Goal: Information Seeking & Learning: Learn about a topic

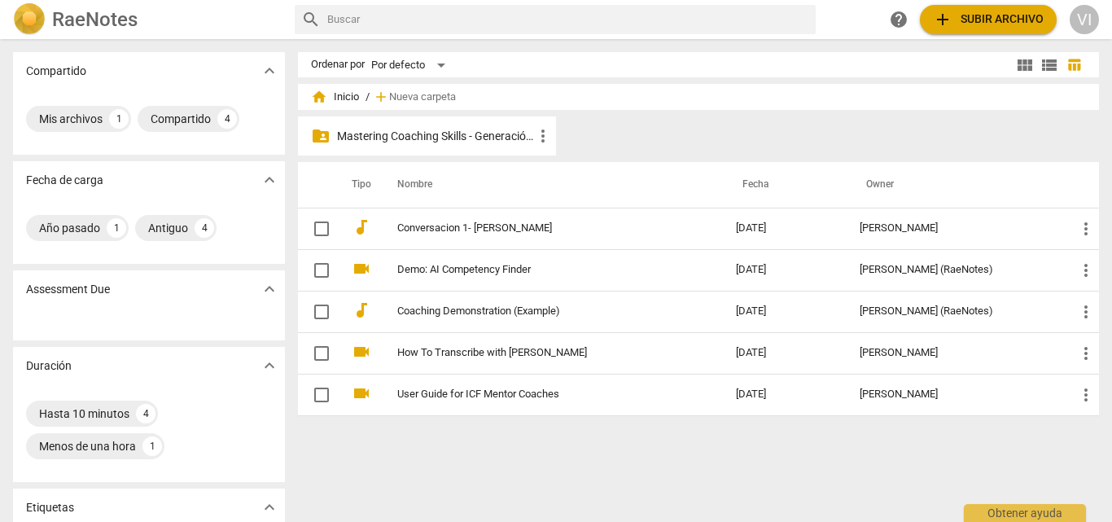
click at [489, 138] on p "Mastering Coaching Skills - Generación 31" at bounding box center [435, 136] width 196 height 17
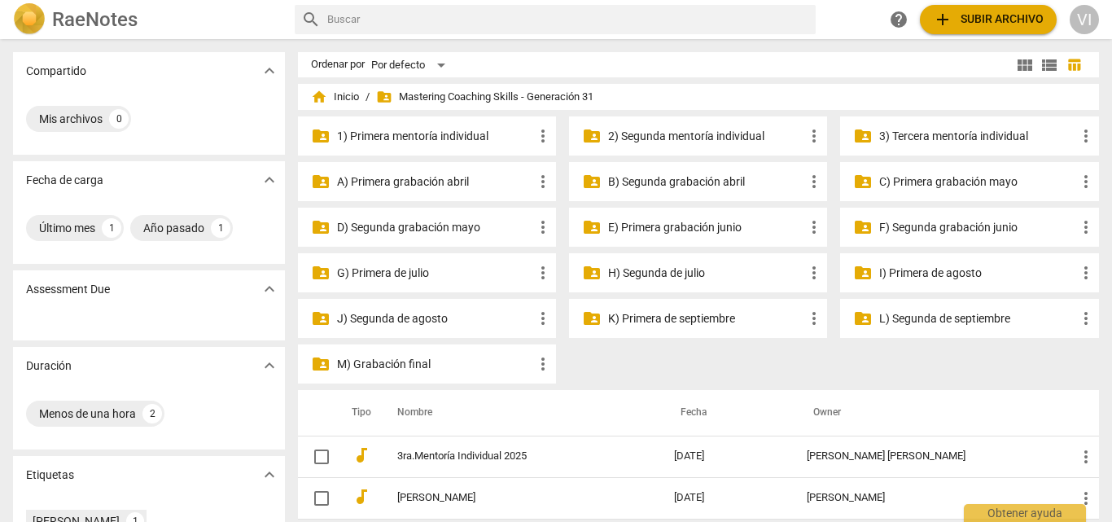
click at [688, 322] on p "K) Primera de septiembre" at bounding box center [706, 318] width 196 height 17
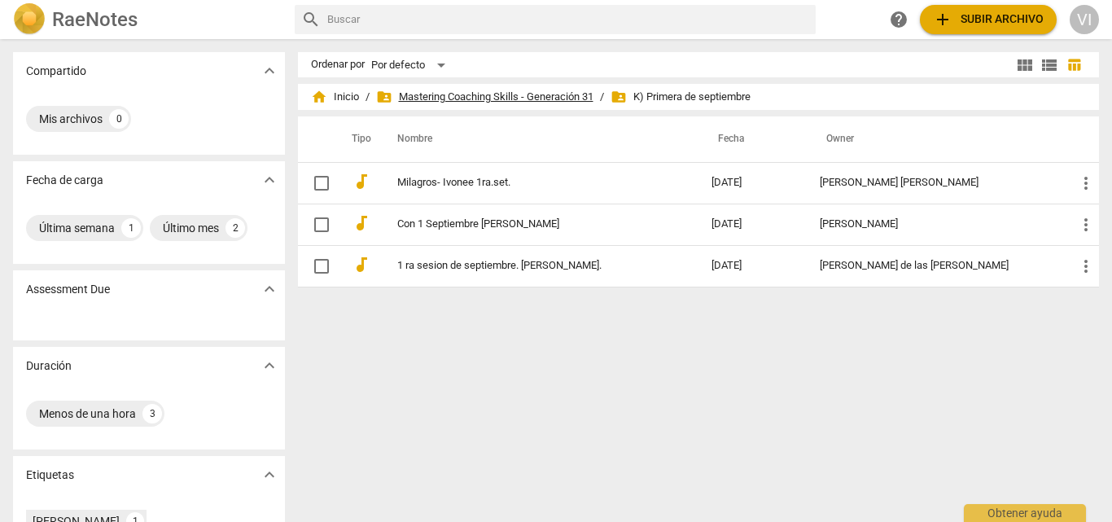
click at [466, 90] on span "folder_shared Mastering Coaching Skills - Generación 31" at bounding box center [484, 97] width 217 height 16
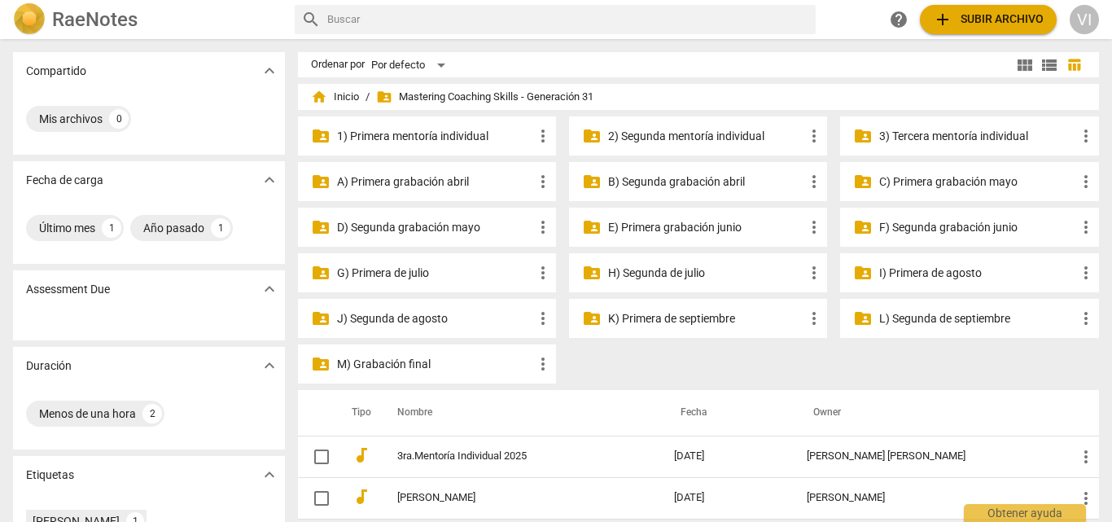
click at [920, 315] on p "L) Segunda de septiembre" at bounding box center [977, 318] width 196 height 17
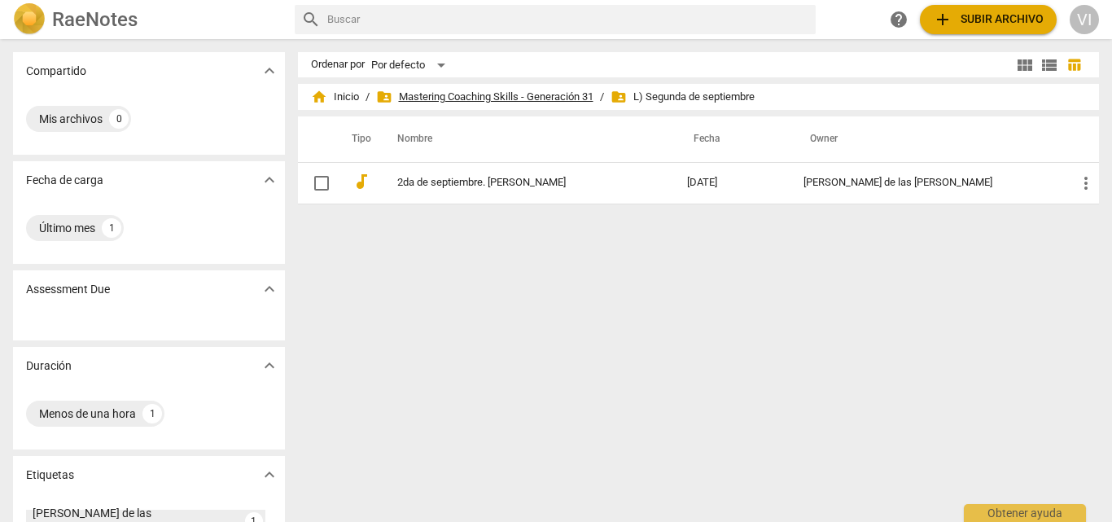
click at [469, 101] on span "folder_shared Mastering Coaching Skills - Generación 31" at bounding box center [484, 97] width 217 height 16
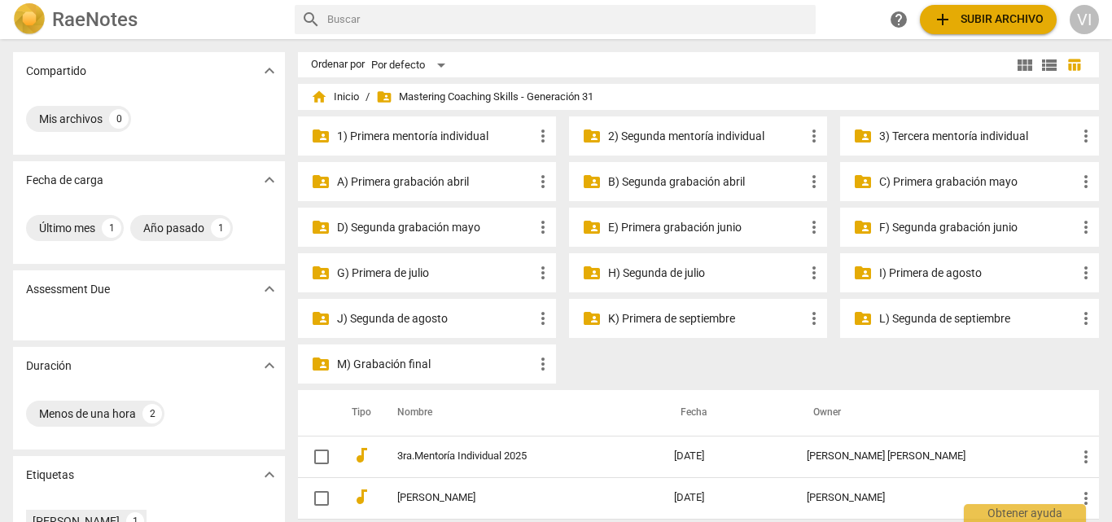
click at [374, 363] on p "M) Grabación final" at bounding box center [435, 364] width 196 height 17
click at [919, 138] on p "3) Tercera mentoría individual" at bounding box center [977, 136] width 196 height 17
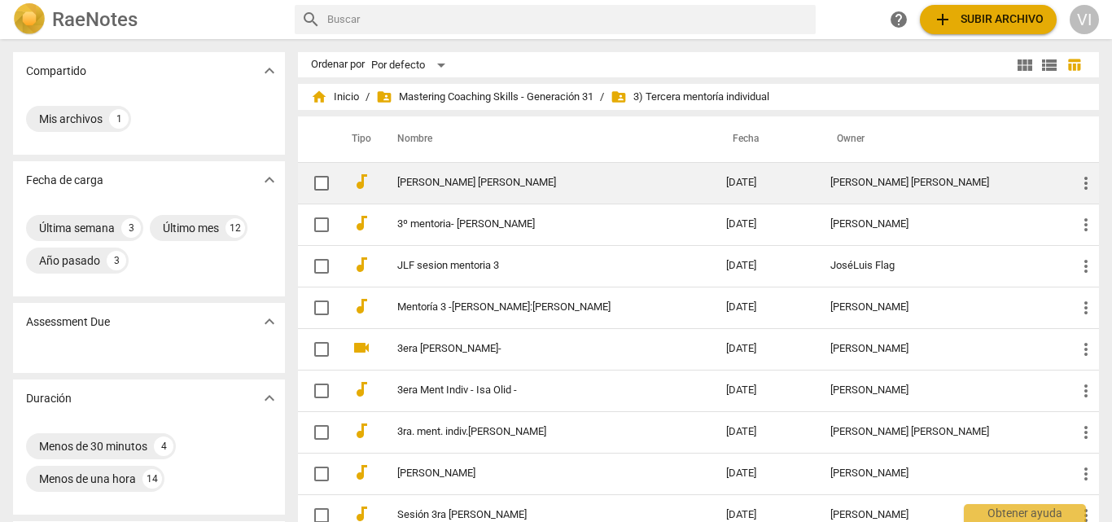
click at [425, 177] on link "[PERSON_NAME] [PERSON_NAME]" at bounding box center [532, 183] width 270 height 12
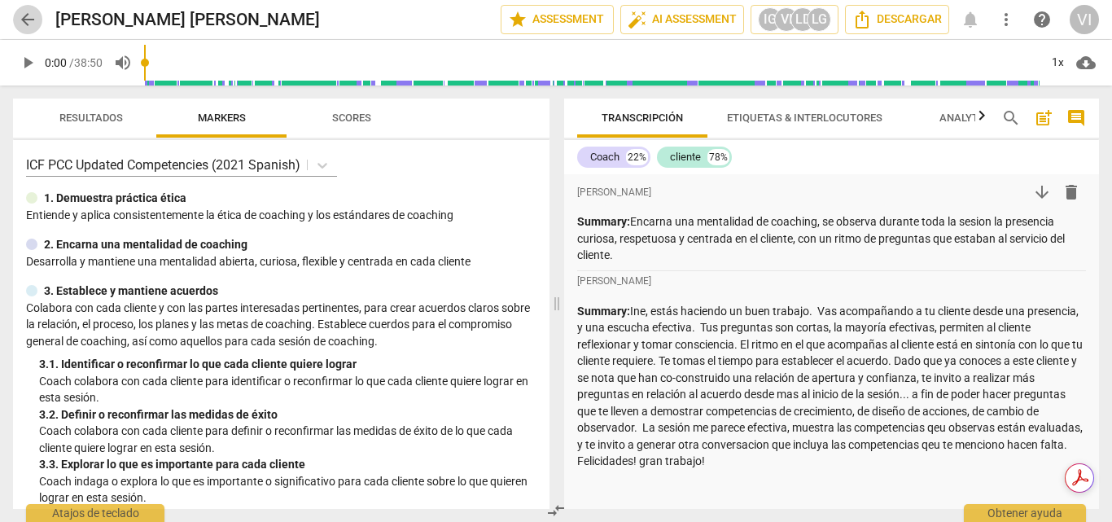
click at [25, 15] on span "arrow_back" at bounding box center [28, 20] width 20 height 20
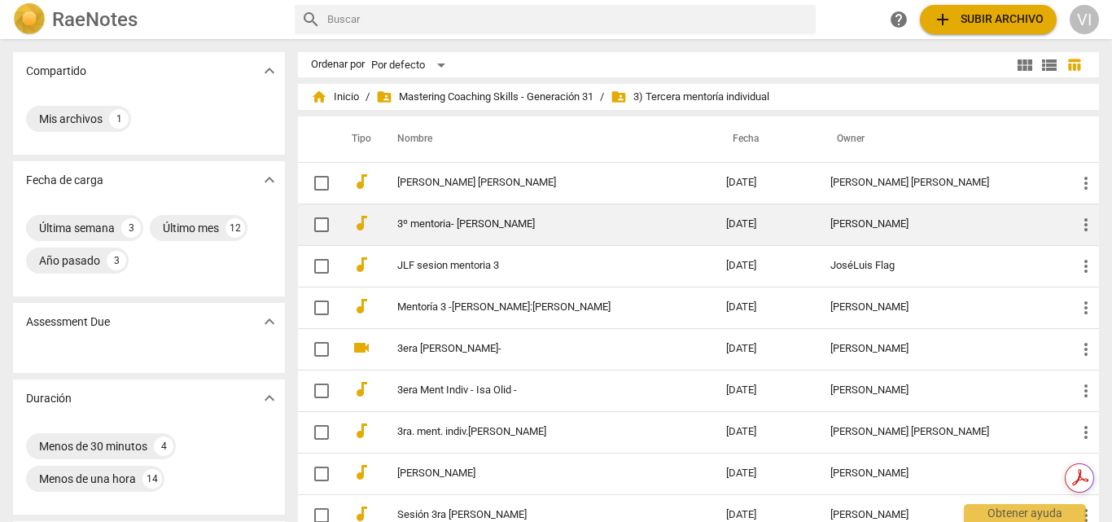
click at [531, 223] on link "3º mentoria- [PERSON_NAME]" at bounding box center [532, 224] width 270 height 12
